Goal: Check status

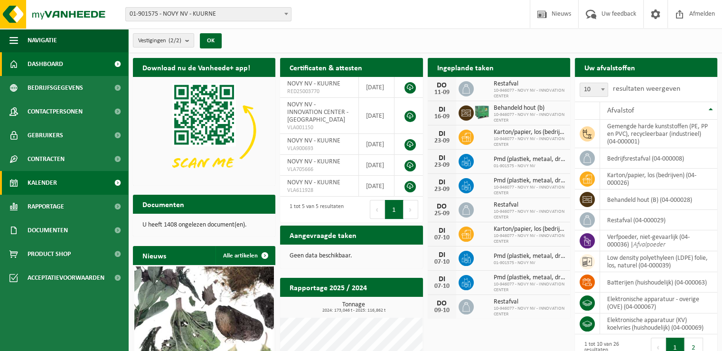
click at [79, 182] on link "Kalender" at bounding box center [64, 183] width 128 height 24
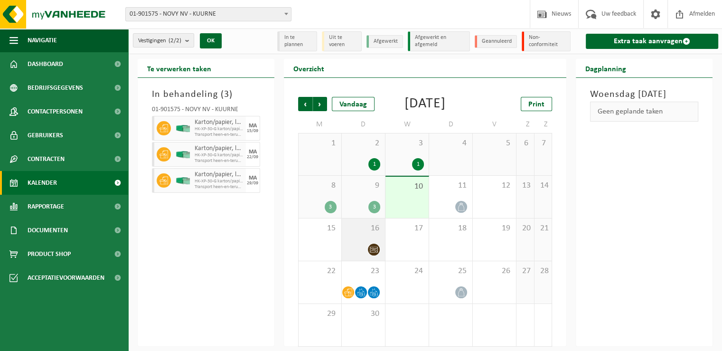
click at [364, 253] on div "16" at bounding box center [363, 239] width 43 height 42
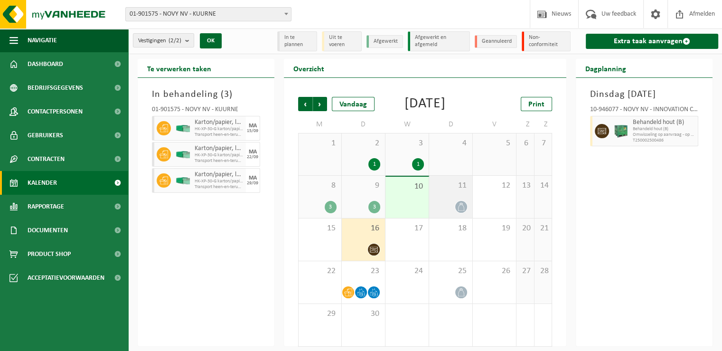
click at [454, 205] on div "11" at bounding box center [450, 197] width 43 height 42
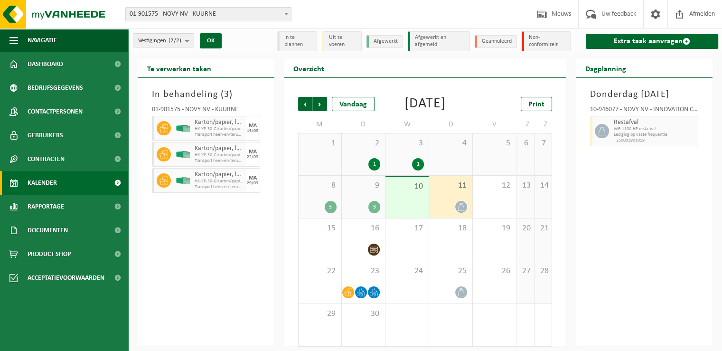
click at [365, 213] on div "3" at bounding box center [363, 207] width 34 height 12
